Goal: Information Seeking & Learning: Find specific fact

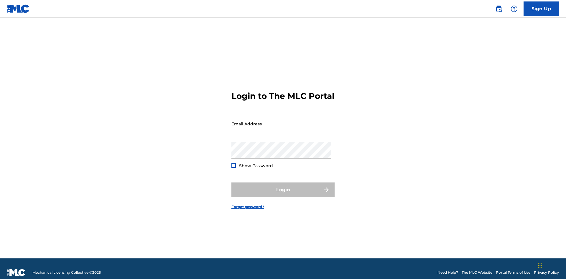
scroll to position [8, 0]
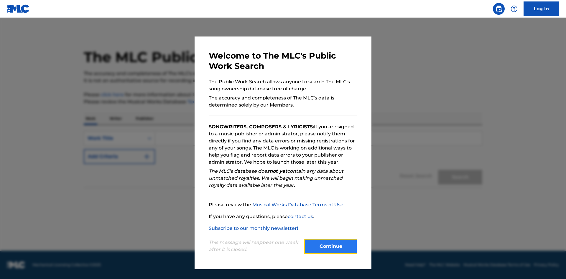
click at [330, 247] on button "Continue" at bounding box center [330, 246] width 53 height 15
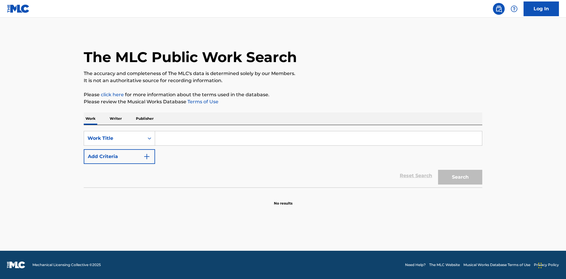
click at [144, 119] on p "Publisher" at bounding box center [144, 119] width 21 height 12
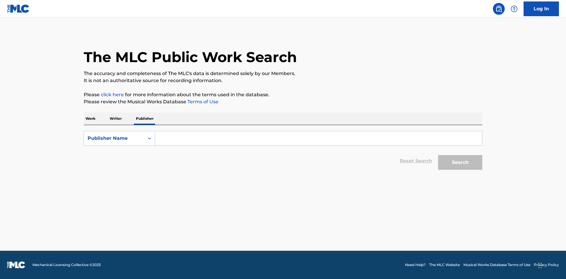
click at [318, 138] on input "Search Form" at bounding box center [318, 138] width 327 height 14
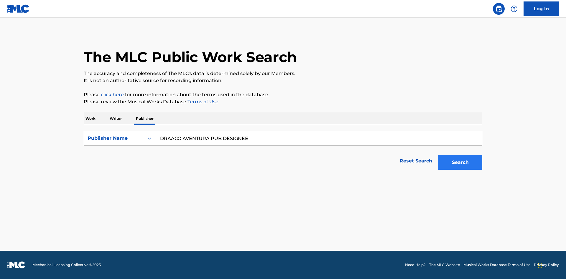
type input "DRAACO AVENTURA PUB DESIGNEE"
click at [460, 163] on button "Search" at bounding box center [460, 162] width 44 height 15
